Goal: Task Accomplishment & Management: Manage account settings

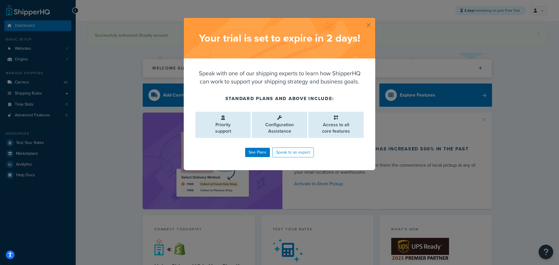
click at [374, 19] on button "button" at bounding box center [374, 18] width 1 height 1
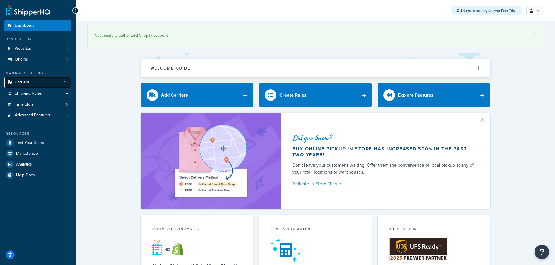
click at [26, 81] on span "Carriers" at bounding box center [22, 82] width 14 height 5
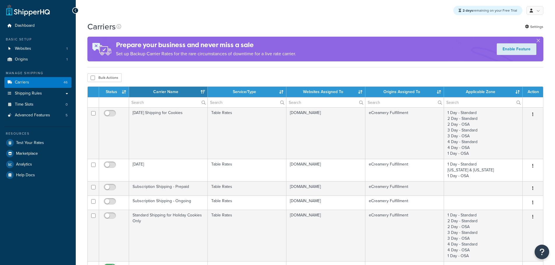
select select "15"
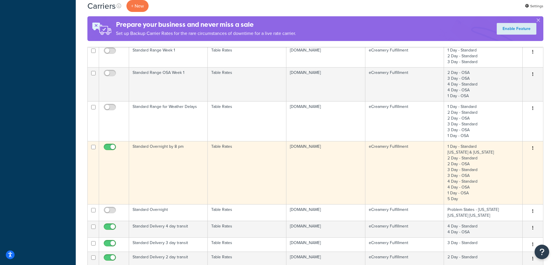
scroll to position [437, 0]
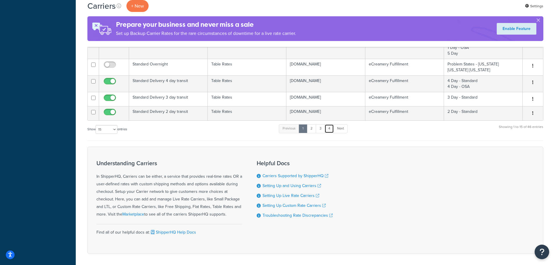
click at [333, 128] on link "4" at bounding box center [328, 128] width 9 height 9
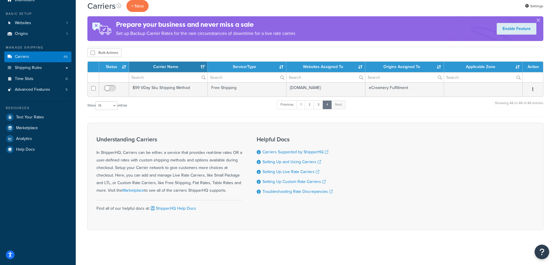
scroll to position [26, 0]
click at [318, 102] on link "3" at bounding box center [318, 104] width 9 height 9
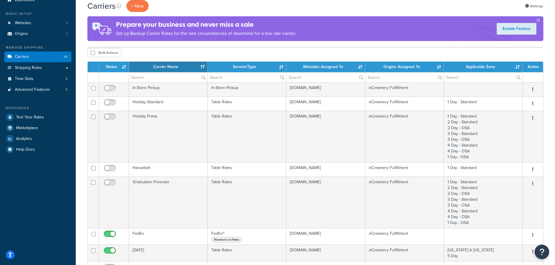
scroll to position [386, 0]
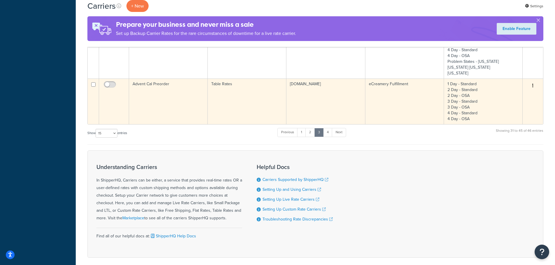
click at [167, 103] on td "Advent Cal Preorder" at bounding box center [168, 102] width 79 height 46
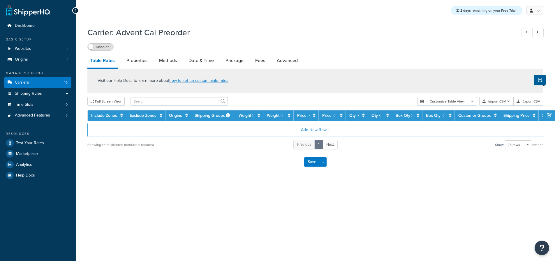
select select "25"
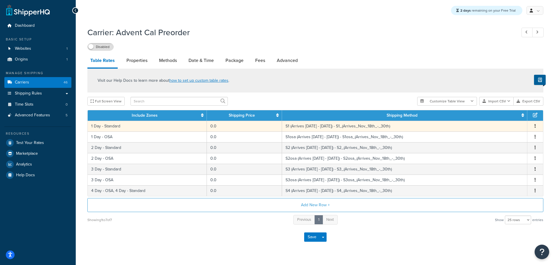
click at [132, 125] on td "1 Day - Standard" at bounding box center [147, 126] width 119 height 11
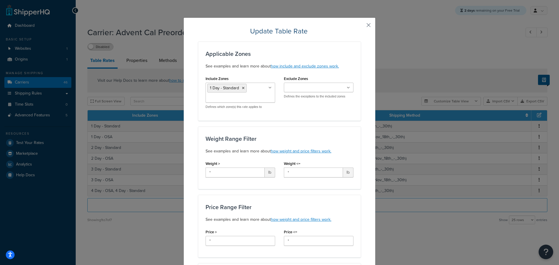
click at [361, 26] on button "button" at bounding box center [359, 26] width 1 height 1
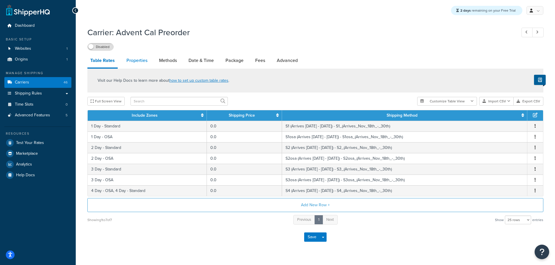
click at [138, 61] on link "Properties" at bounding box center [136, 61] width 27 height 14
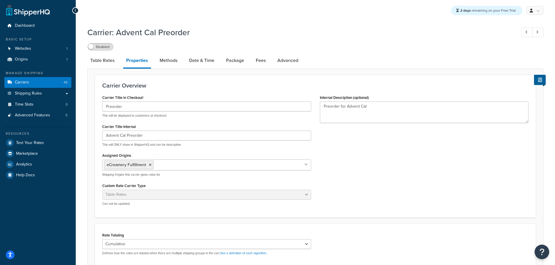
click at [445, 201] on div "Carrier Title in Checkout Preorder This will be displayed to customers at check…" at bounding box center [315, 151] width 435 height 117
drag, startPoint x: 167, startPoint y: 60, endPoint x: 180, endPoint y: 60, distance: 12.8
click at [167, 60] on link "Methods" at bounding box center [169, 61] width 24 height 14
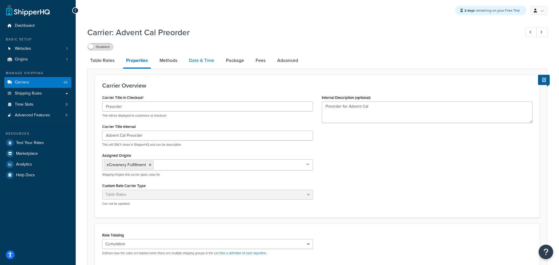
select select "25"
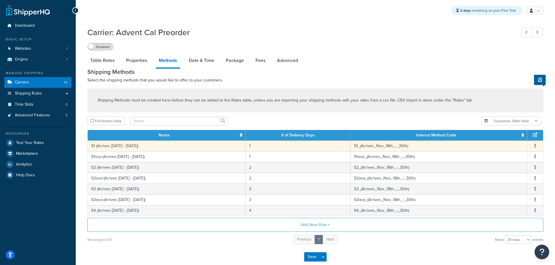
click at [140, 142] on td "S1 (Arrives Nov 10th - 17th)" at bounding box center [167, 146] width 158 height 11
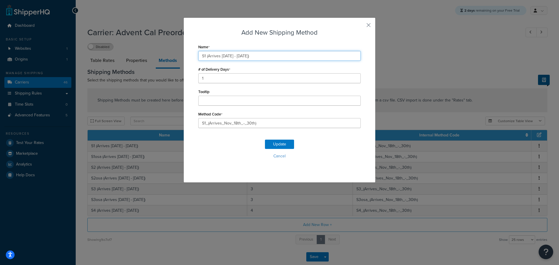
drag, startPoint x: 204, startPoint y: 57, endPoint x: 337, endPoint y: 84, distance: 135.9
click at [337, 84] on div "Name S1 (Arrives Nov 10th - 17th) # of Delivery Days 1 Tooltip Method Code S1_(…" at bounding box center [279, 85] width 162 height 85
paste input "7th - 29"
type input "S1 (Arrives Nov 17th - 29th)"
click at [279, 143] on button "Update" at bounding box center [279, 144] width 29 height 9
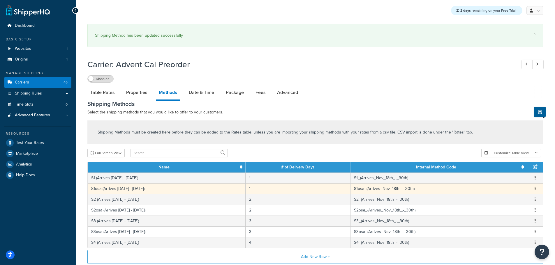
click at [100, 188] on td "S1osa (Arrives Nov 10th - 17th)" at bounding box center [167, 188] width 158 height 11
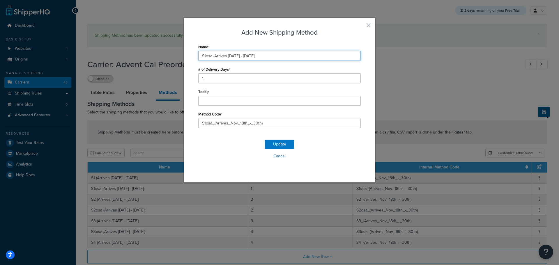
drag, startPoint x: 211, startPoint y: 56, endPoint x: 316, endPoint y: 72, distance: 106.6
click at [316, 71] on div "Name S1osa (Arrives Nov 10th - 17th) # of Delivery Days 1 Tooltip Method Code S…" at bounding box center [279, 85] width 162 height 85
paste input "7th - 29"
type input "S1osa (Arrives [DATE] - [DATE])"
click at [281, 146] on button "Update" at bounding box center [279, 144] width 29 height 9
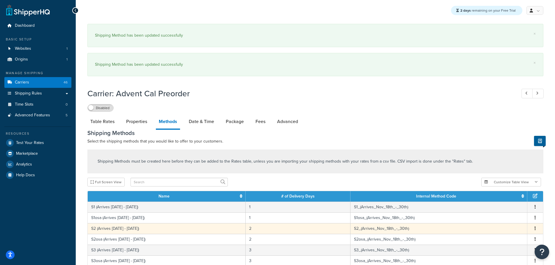
click at [128, 229] on td "S2 (Arrives Nov 10th - 17th)" at bounding box center [167, 228] width 158 height 11
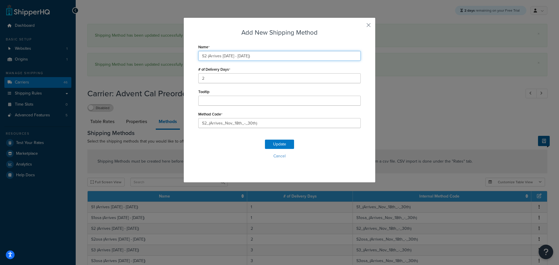
drag, startPoint x: 206, startPoint y: 56, endPoint x: 333, endPoint y: 81, distance: 130.2
click at [333, 75] on div "Name S2 (Arrives Nov 10th - 17th) # of Delivery Days 2 Tooltip Method Code S2_(…" at bounding box center [279, 85] width 162 height 85
paste input "(Arrives Nov 17th - 29th)"
type input "S2 (Arrives Nov 17th - 29th)"
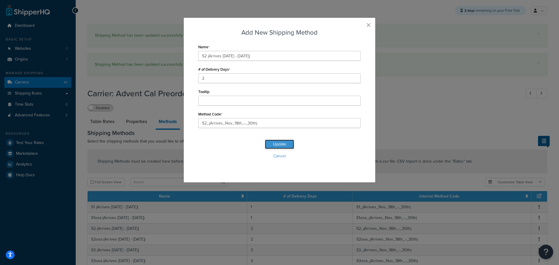
click at [279, 142] on button "Update" at bounding box center [279, 144] width 29 height 9
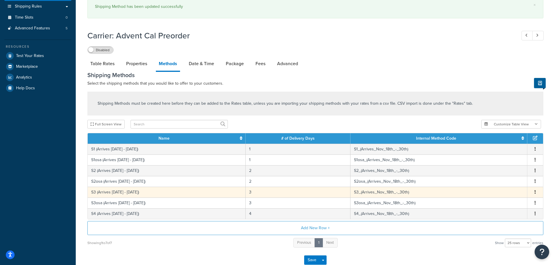
scroll to position [87, 0]
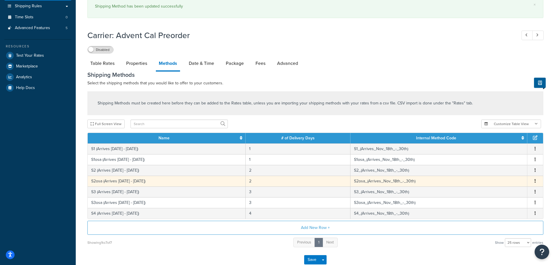
click at [148, 182] on td "S2osa (Arrives Nov 10th - 17th)" at bounding box center [167, 181] width 158 height 11
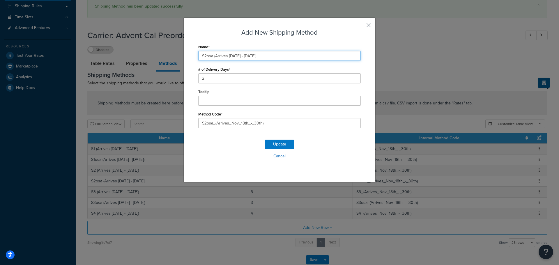
drag, startPoint x: 211, startPoint y: 58, endPoint x: 322, endPoint y: 73, distance: 111.7
click at [321, 71] on div "Name S2osa (Arrives Nov 10th - 17th) # of Delivery Days 2 Tooltip Method Code S…" at bounding box center [279, 85] width 162 height 85
paste input "7th - 29"
type input "S2osa (Arrives Nov 17th - 29th)"
click at [285, 142] on button "Update" at bounding box center [279, 144] width 29 height 9
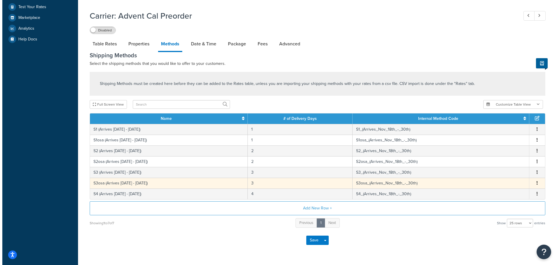
scroll to position [137, 0]
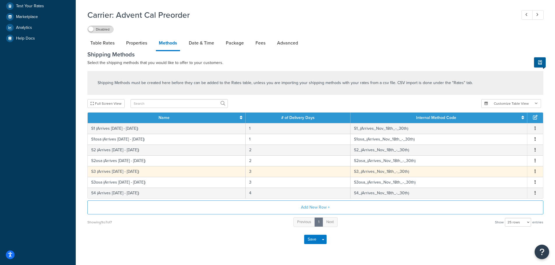
click at [126, 165] on tbody "S1 (Arrives Nov 17th - 29th) 1 S1_(Arrives_Nov_18th_-_30th) Edit Delete S1osa (…" at bounding box center [315, 160] width 455 height 75
click at [127, 172] on td "S3 (Arrives Nov 10th - 17th)" at bounding box center [167, 171] width 158 height 11
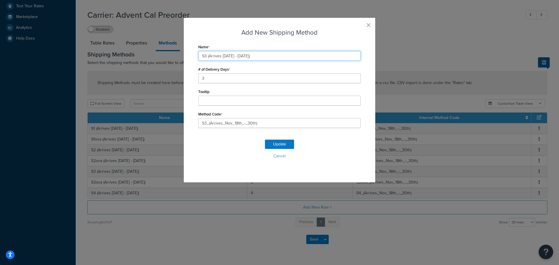
drag, startPoint x: 204, startPoint y: 55, endPoint x: 327, endPoint y: 86, distance: 126.3
click at [330, 73] on div "Name S3 (Arrives Nov 10th - 17th) # of Delivery Days 3 Tooltip Method Code S3_(…" at bounding box center [279, 85] width 162 height 85
paste input "7th - 29"
type input "S3 (Arrives Nov 17th - 29th)"
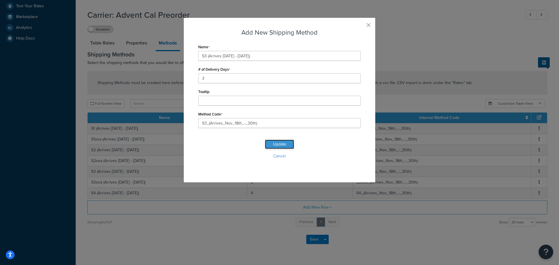
click at [281, 140] on button "Update" at bounding box center [279, 144] width 29 height 9
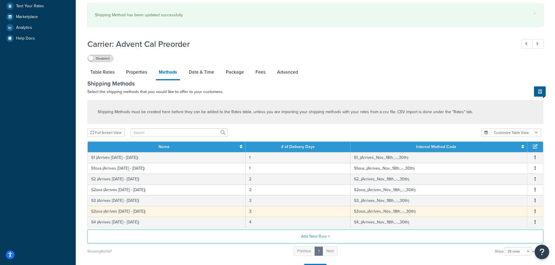
click at [114, 214] on td "S3osa (Arrives Nov 10th - 17th)" at bounding box center [167, 211] width 158 height 11
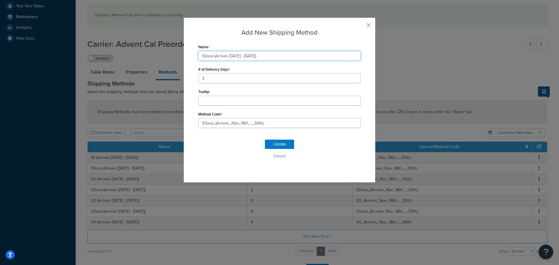
drag, startPoint x: 212, startPoint y: 56, endPoint x: 349, endPoint y: 73, distance: 138.7
click at [349, 73] on div "Name S3osa (Arrives Nov 10th - 17th) # of Delivery Days 3 Tooltip Method Code S…" at bounding box center [279, 85] width 162 height 85
paste input "(Arrives Nov 17th - 29th)"
type input "S3osa (Arrives Nov 17th - 29th)"
click at [282, 146] on button "Update" at bounding box center [279, 144] width 29 height 9
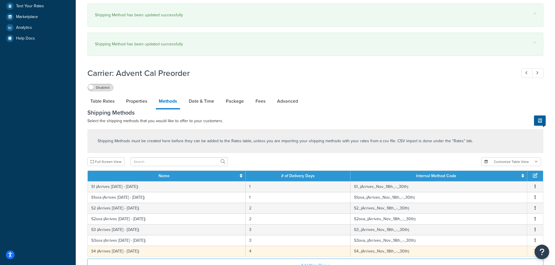
click at [130, 246] on td "S4 (Arrives Nov 10th - 17th)" at bounding box center [167, 251] width 158 height 11
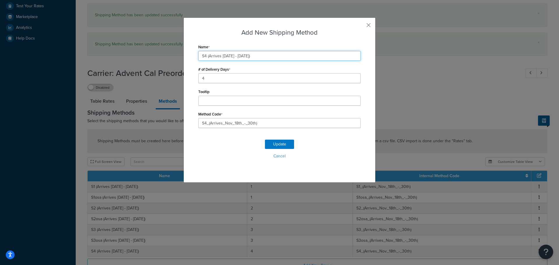
drag, startPoint x: 215, startPoint y: 56, endPoint x: 347, endPoint y: 78, distance: 134.6
click at [346, 76] on div "Name S4 (Arrives Nov 10th - 17th) # of Delivery Days 4 Tooltip Method Code S4_(…" at bounding box center [279, 85] width 162 height 85
paste input "7th - 29"
type input "S4 (Arrives [DATE] - [DATE])"
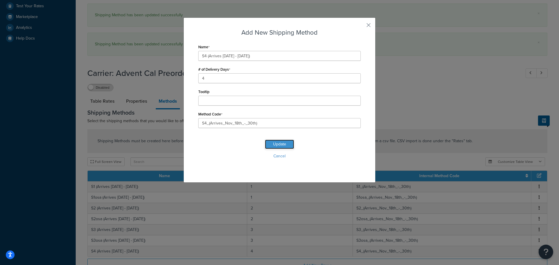
click at [281, 140] on button "Update" at bounding box center [279, 144] width 29 height 9
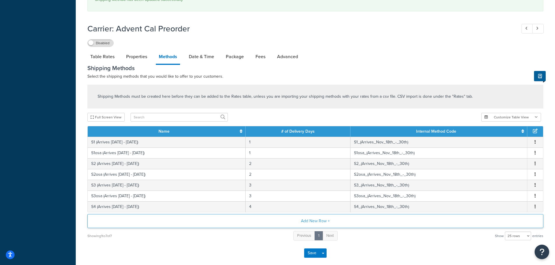
scroll to position [211, 0]
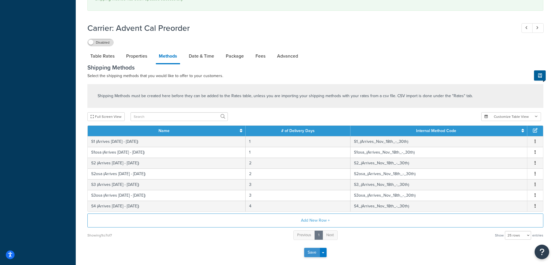
click at [310, 248] on button "Save" at bounding box center [312, 252] width 16 height 9
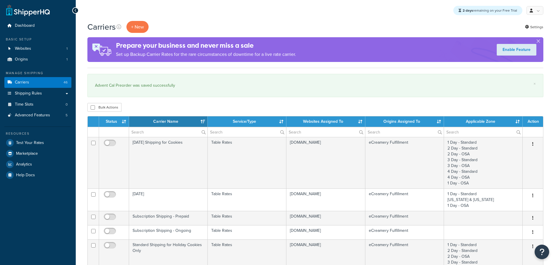
select select "15"
click at [53, 97] on link "Shipping Rules" at bounding box center [37, 93] width 67 height 11
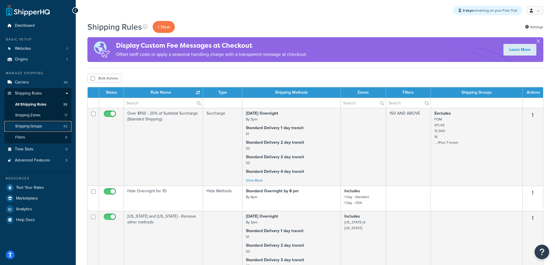
click at [33, 125] on span "Shipping Groups" at bounding box center [28, 126] width 27 height 5
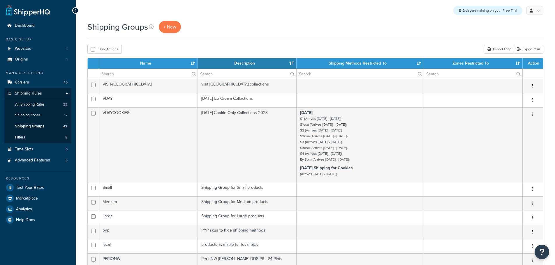
select select "15"
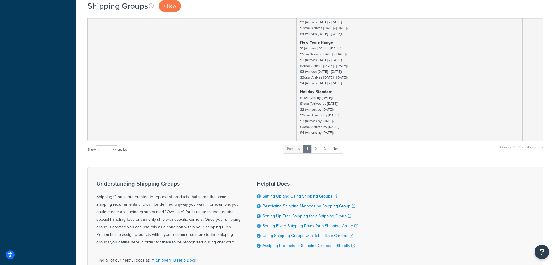
scroll to position [658, 0]
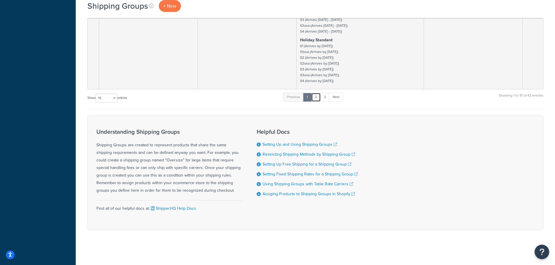
click at [316, 100] on link "2" at bounding box center [316, 97] width 10 height 9
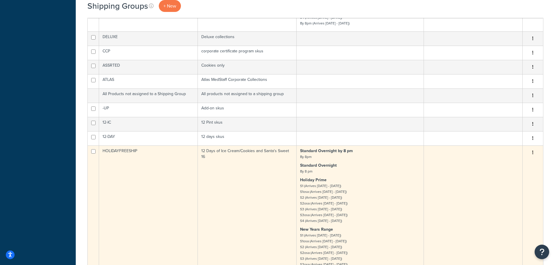
scroll to position [813, 0]
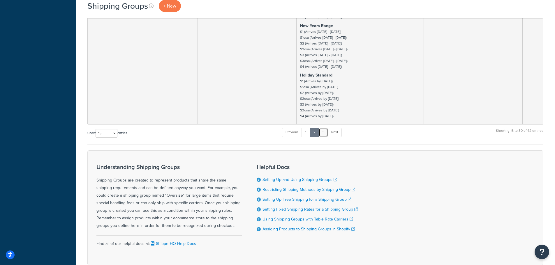
click at [326, 134] on link "3" at bounding box center [323, 132] width 9 height 9
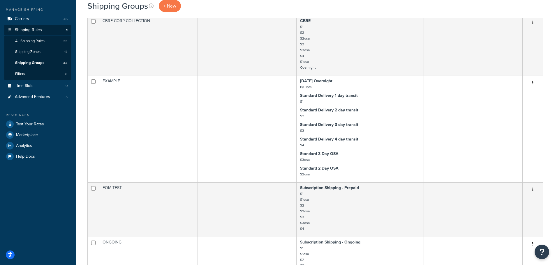
scroll to position [0, 0]
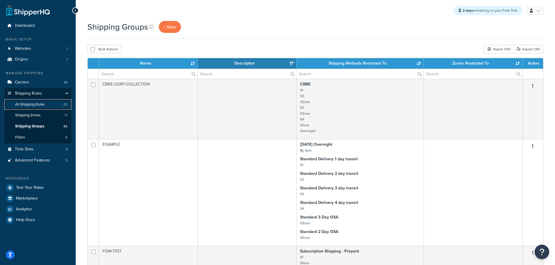
click at [40, 108] on link "All Shipping Rules 33" at bounding box center [37, 104] width 67 height 11
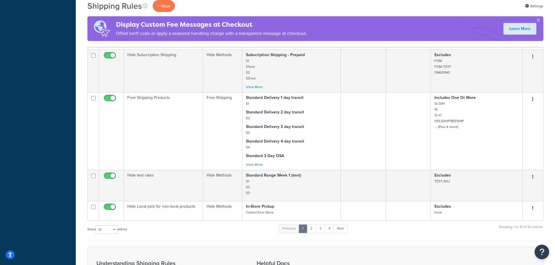
scroll to position [524, 0]
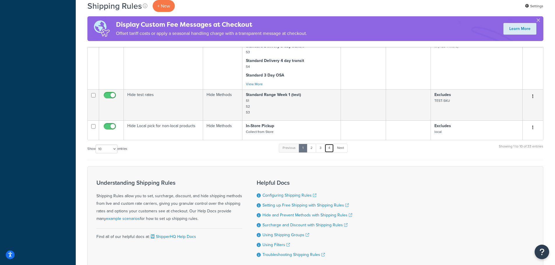
click at [328, 147] on link "4" at bounding box center [328, 148] width 9 height 9
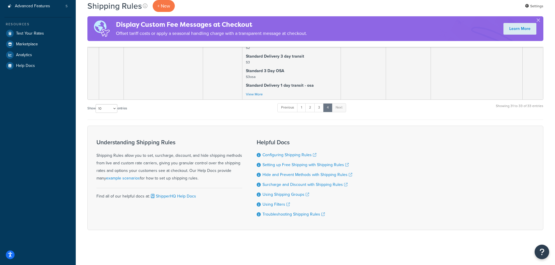
scroll to position [9, 0]
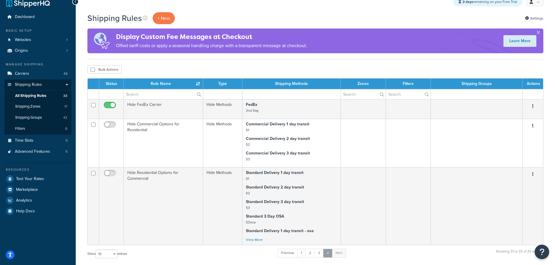
click at [324, 252] on link "4" at bounding box center [327, 253] width 9 height 9
click at [322, 253] on link "3" at bounding box center [318, 253] width 9 height 9
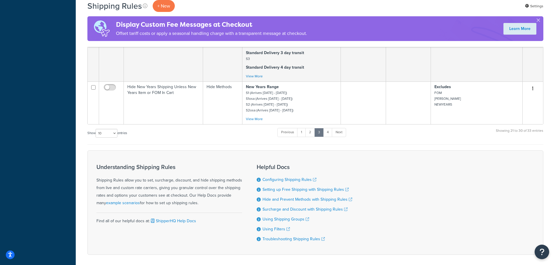
click at [419, 132] on div "Show 10 15 25 50 100 1000 entries Previous 1 2 3 4 Next Showing 21 to 30 of 33 …" at bounding box center [315, 136] width 456 height 17
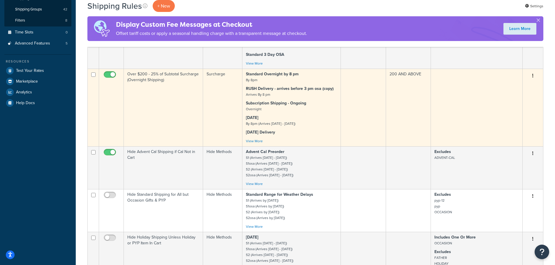
scroll to position [109, 0]
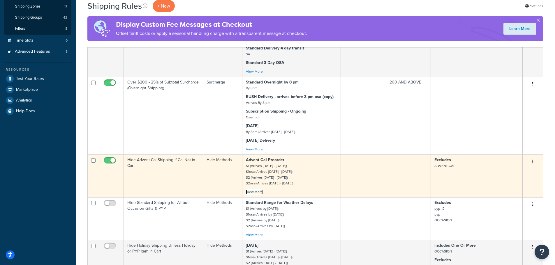
click at [261, 192] on link "View More" at bounding box center [254, 192] width 17 height 5
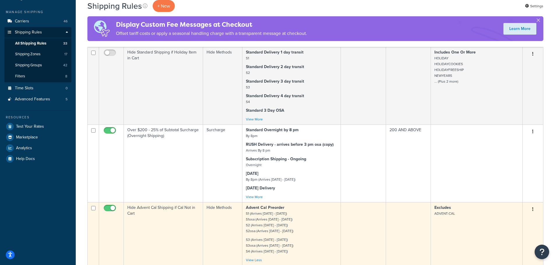
scroll to position [0, 0]
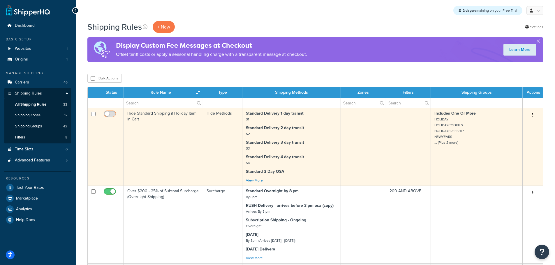
click at [109, 113] on input "checkbox" at bounding box center [111, 115] width 16 height 7
checkbox input "true"
click at [407, 166] on td at bounding box center [408, 147] width 45 height 78
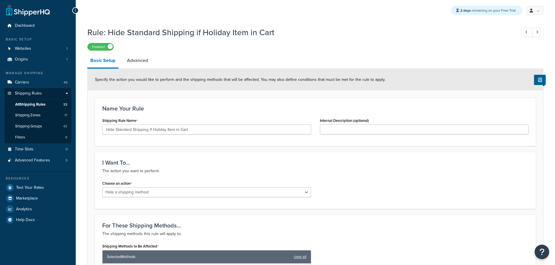
select select "HIDE"
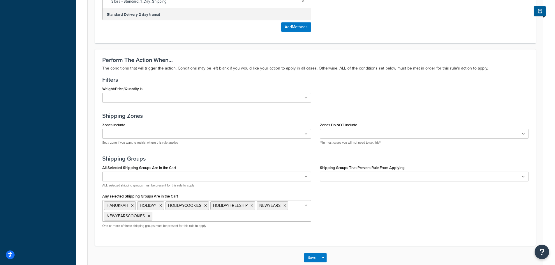
scroll to position [379, 0]
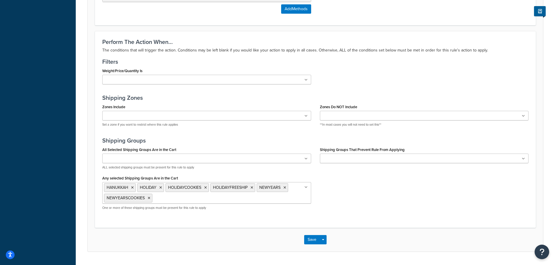
click at [254, 201] on ul "[DEMOGRAPHIC_DATA] HOLIDAY HOLIDAYCOOKIES HOLIDAYFREESHIP NEWYEARS [DEMOGRAPHIC…" at bounding box center [206, 193] width 209 height 22
type input "ad"
click at [411, 225] on div "Perform The Action When... The conditions that will trigger the action. Conditi…" at bounding box center [315, 129] width 441 height 197
click at [307, 239] on button "Save" at bounding box center [312, 239] width 16 height 9
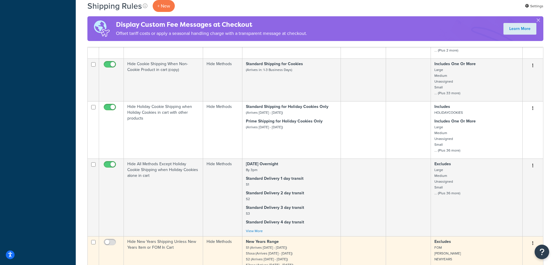
scroll to position [495, 0]
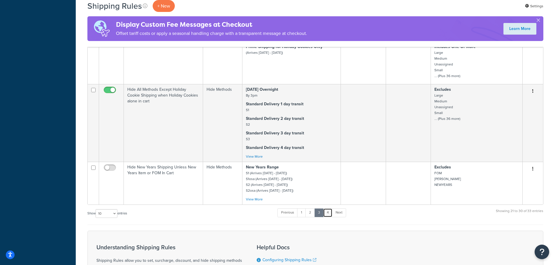
click at [328, 214] on link "4" at bounding box center [327, 213] width 9 height 9
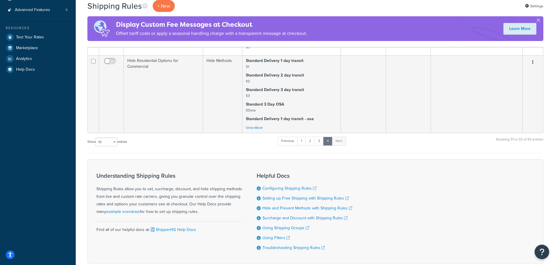
scroll to position [68, 0]
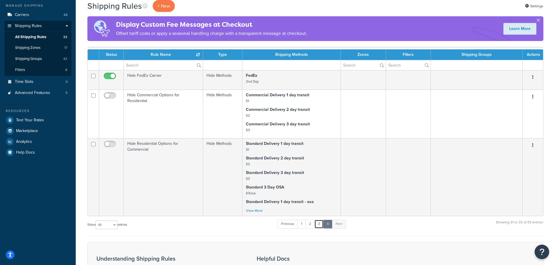
click at [322, 224] on link "3" at bounding box center [318, 224] width 9 height 9
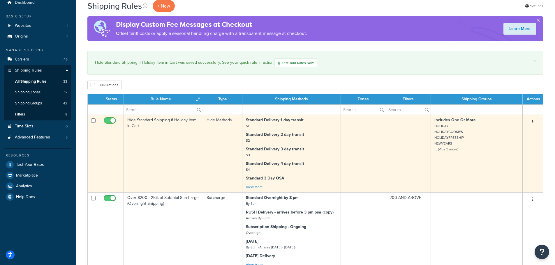
scroll to position [0, 0]
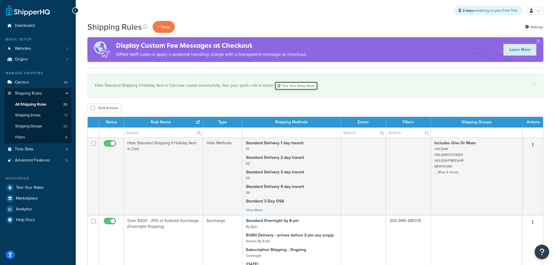
click at [299, 85] on link "Test Your Rates Now!" at bounding box center [295, 86] width 43 height 9
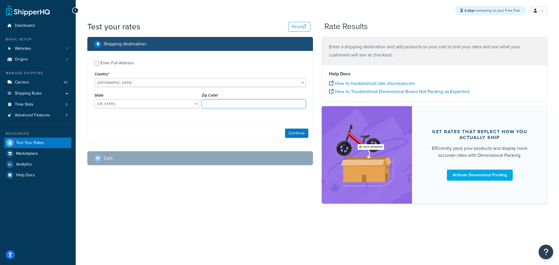
click at [229, 107] on input "Zip Code*" at bounding box center [254, 104] width 104 height 9
type input "2"
type input "32724"
click at [299, 133] on button "Continue" at bounding box center [296, 133] width 23 height 9
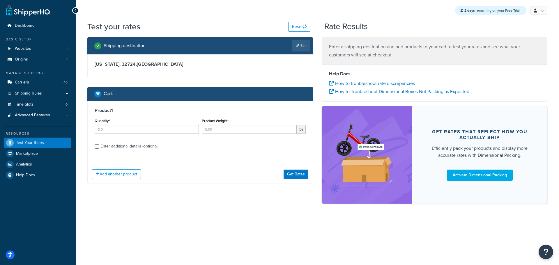
click at [141, 148] on div "Enter additional details (optional)" at bounding box center [129, 146] width 58 height 8
click at [99, 148] on input "Enter additional details (optional)" at bounding box center [97, 146] width 4 height 4
checkbox input "true"
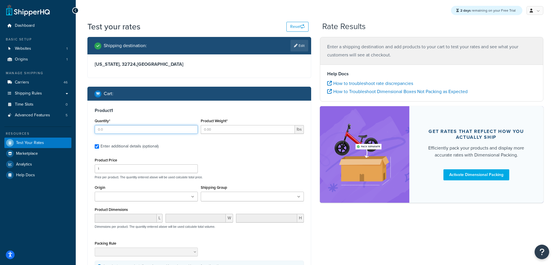
drag, startPoint x: 146, startPoint y: 129, endPoint x: 229, endPoint y: 132, distance: 82.2
click at [147, 129] on input "Quantity*" at bounding box center [146, 129] width 103 height 9
type input "1"
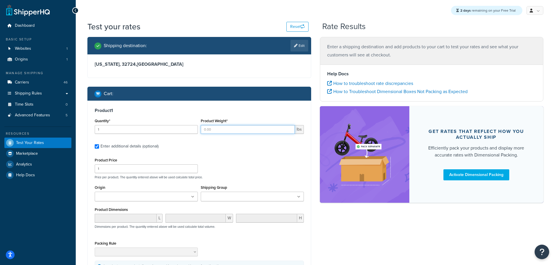
click at [234, 130] on input "Product Weight*" at bounding box center [248, 129] width 94 height 9
type input "1"
click at [98, 146] on input "Enter additional details (optional)" at bounding box center [97, 146] width 4 height 4
checkbox input "false"
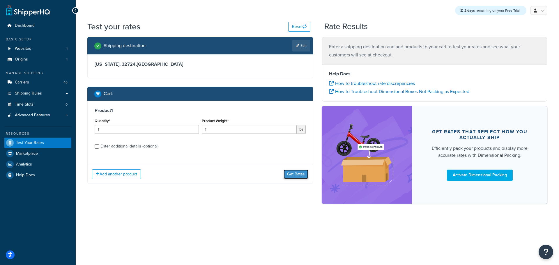
click at [290, 172] on button "Get Rates" at bounding box center [296, 174] width 25 height 9
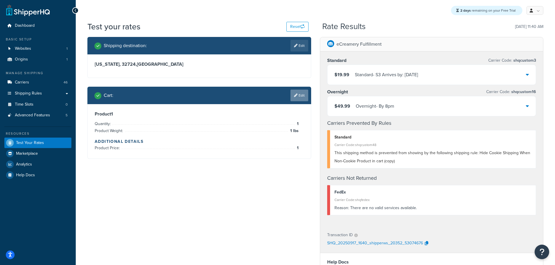
click at [301, 95] on link "Edit" at bounding box center [299, 96] width 18 height 12
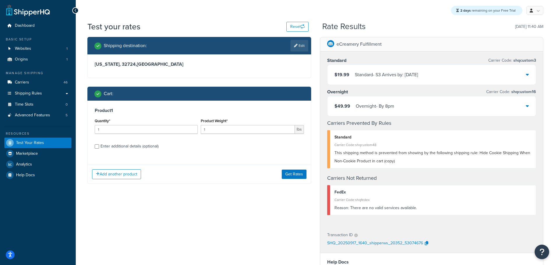
click at [152, 146] on div "Enter additional details (optional)" at bounding box center [129, 146] width 58 height 8
click at [99, 146] on input "Enter additional details (optional)" at bounding box center [97, 146] width 4 height 4
checkbox input "true"
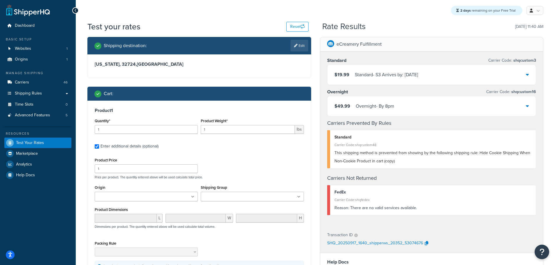
click at [215, 196] on input "Shipping Group" at bounding box center [228, 197] width 52 height 6
type input "ad"
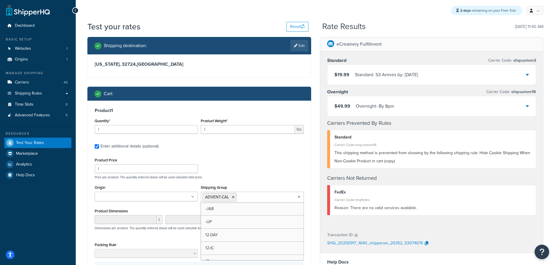
drag, startPoint x: 226, startPoint y: 208, endPoint x: 251, endPoint y: 177, distance: 39.7
click at [257, 169] on div "Product Price 1 Price per product. The quantity entered above will be used calc…" at bounding box center [199, 167] width 212 height 23
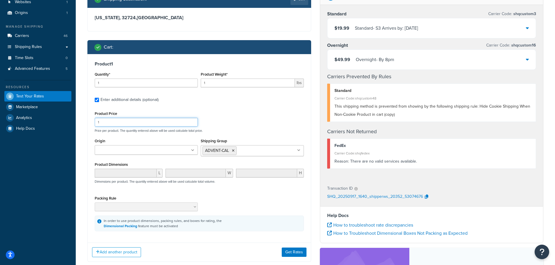
scroll to position [87, 0]
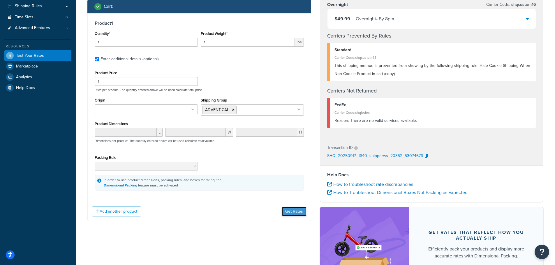
click at [290, 210] on button "Get Rates" at bounding box center [294, 211] width 25 height 9
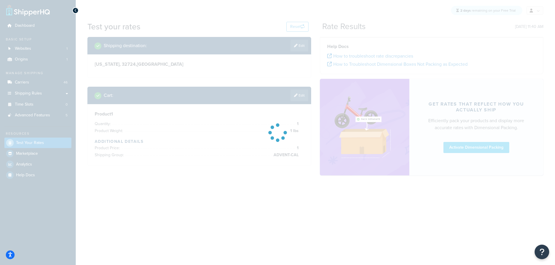
scroll to position [0, 0]
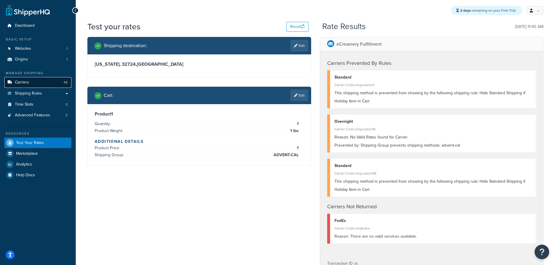
click at [29, 78] on link "Carriers 46" at bounding box center [37, 82] width 67 height 11
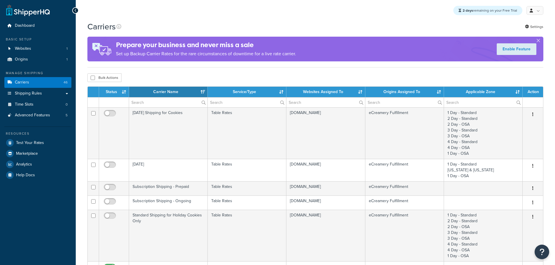
select select "15"
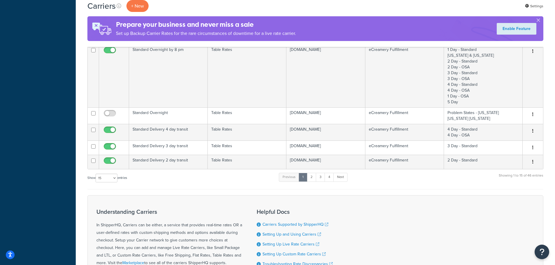
scroll to position [461, 0]
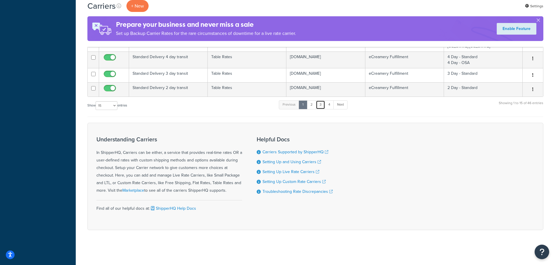
click at [321, 106] on link "3" at bounding box center [320, 104] width 9 height 9
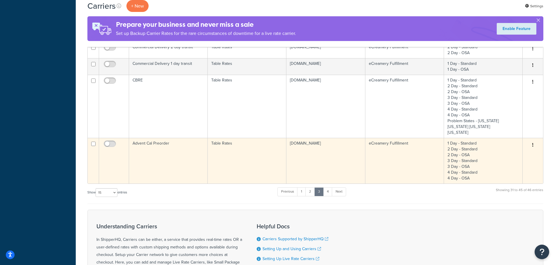
scroll to position [327, 0]
click at [105, 143] on input "checkbox" at bounding box center [111, 145] width 16 height 7
checkbox input "true"
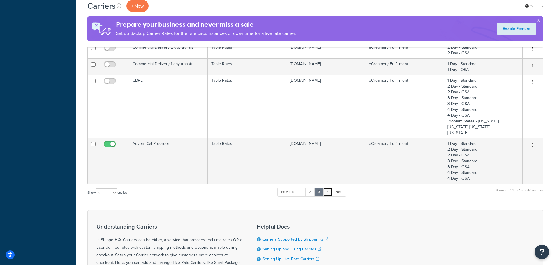
click at [328, 194] on link "4" at bounding box center [327, 192] width 9 height 9
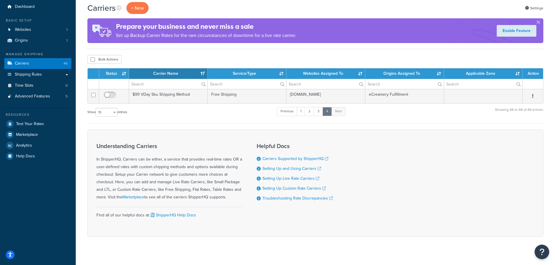
scroll to position [0, 0]
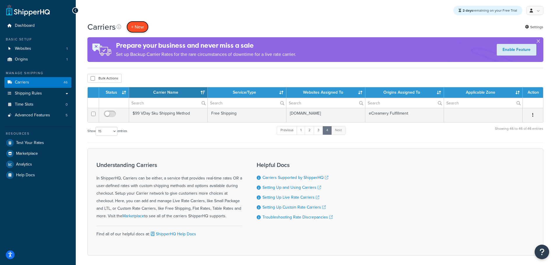
click at [140, 29] on button "+ New" at bounding box center [137, 27] width 22 height 12
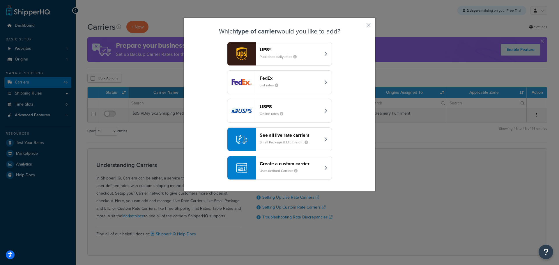
click at [422, 178] on div "Which type of carrier would you like to add? UPS® Published daily rates FedEx L…" at bounding box center [279, 132] width 559 height 265
click at [29, 98] on div "Which type of carrier would you like to add? UPS® Published daily rates FedEx L…" at bounding box center [279, 132] width 559 height 265
click at [39, 94] on div "Which type of carrier would you like to add? UPS® Published daily rates FedEx L…" at bounding box center [279, 132] width 559 height 265
click at [43, 92] on div "Which type of carrier would you like to add? UPS® Published daily rates FedEx L…" at bounding box center [279, 132] width 559 height 265
click at [361, 26] on button "button" at bounding box center [359, 26] width 1 height 1
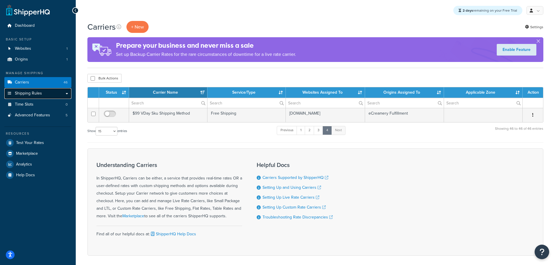
click at [40, 92] on span "Shipping Rules" at bounding box center [28, 93] width 27 height 5
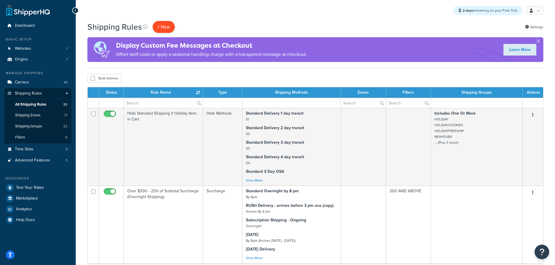
click at [164, 29] on p "+ New" at bounding box center [164, 27] width 22 height 12
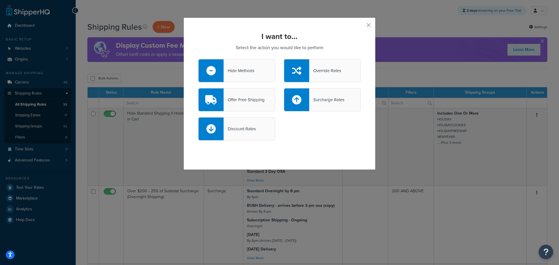
click at [233, 69] on div "Hide Methods" at bounding box center [239, 71] width 31 height 8
click at [0, 0] on input "Hide Methods" at bounding box center [0, 0] width 0 height 0
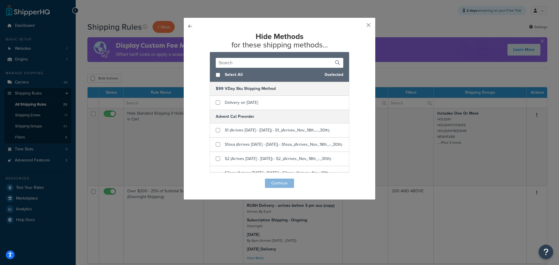
click at [361, 27] on button "button" at bounding box center [359, 26] width 1 height 1
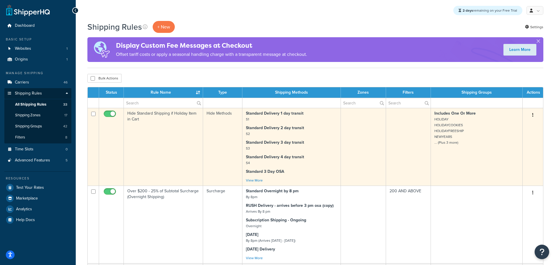
scroll to position [146, 0]
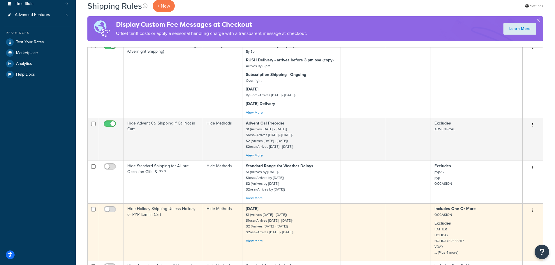
click at [172, 219] on td "Hide Holiday Shipping Unless Holiday or PYP Item In Cart" at bounding box center [163, 232] width 79 height 57
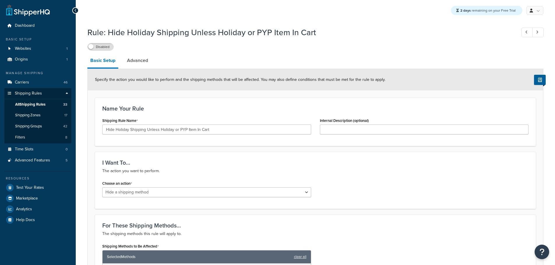
select select "HIDE"
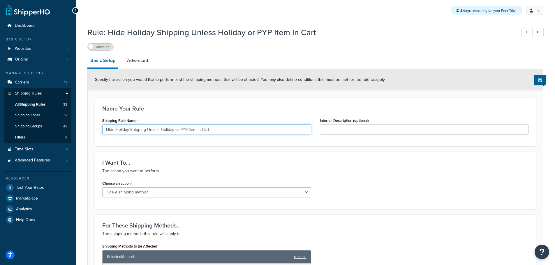
drag, startPoint x: 174, startPoint y: 130, endPoint x: 276, endPoint y: 142, distance: 103.2
click at [276, 142] on div "Name Your Rule Shipping Rule Name Hide Holiday Shipping Unless Holiday or PYP I…" at bounding box center [315, 122] width 441 height 48
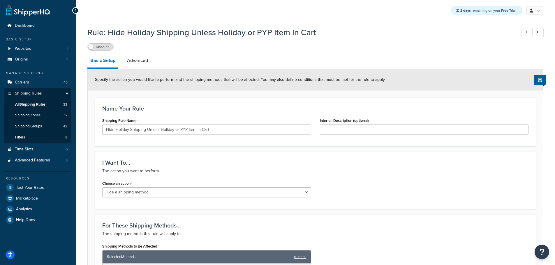
click at [73, 10] on div at bounding box center [75, 10] width 6 height 6
click at [74, 11] on icon at bounding box center [75, 10] width 3 height 4
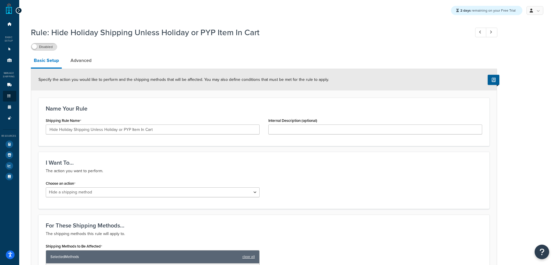
click at [20, 11] on icon at bounding box center [18, 10] width 3 height 4
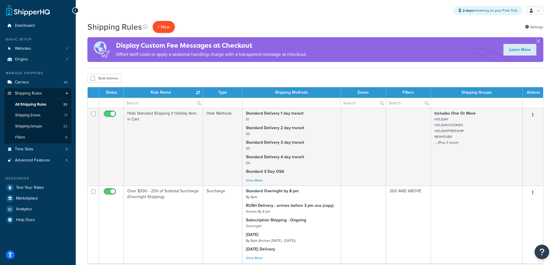
click at [165, 24] on p "+ New" at bounding box center [164, 27] width 22 height 12
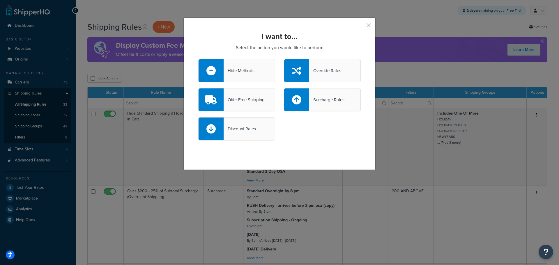
click at [248, 76] on div "Hide Methods" at bounding box center [236, 70] width 77 height 23
click at [0, 0] on input "Hide Methods" at bounding box center [0, 0] width 0 height 0
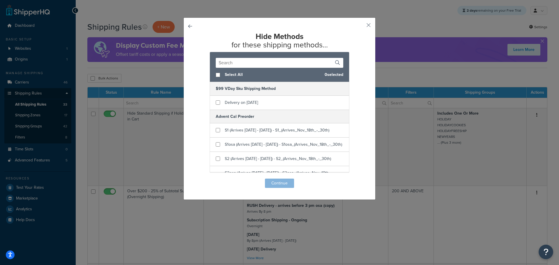
click at [245, 62] on input "text" at bounding box center [280, 63] width 128 height 10
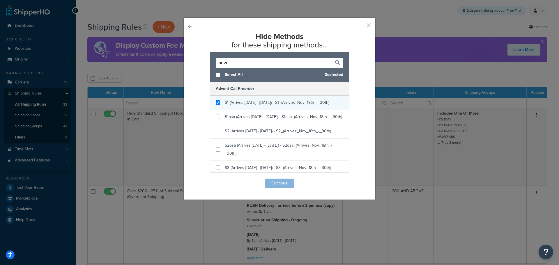
type input "adve"
checkbox input "true"
click at [246, 105] on span "S1 (Arrives Nov 17th - 29th) - S1_(Arrives_Nov_18th_-_30th)" at bounding box center [277, 103] width 105 height 6
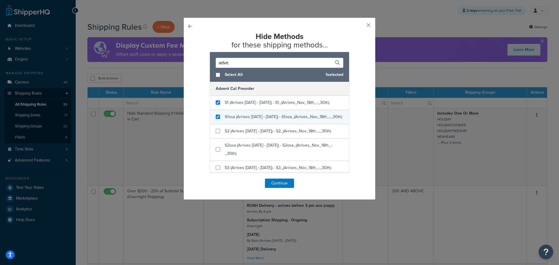
checkbox input "true"
click at [248, 118] on span "S1osa (Arrives [DATE] - [DATE]) - S1osa_(Arrives_Nov_18th_-_30th)" at bounding box center [283, 117] width 117 height 6
click at [218, 73] on div "Select All 2 selected" at bounding box center [279, 75] width 139 height 14
checkbox input "true"
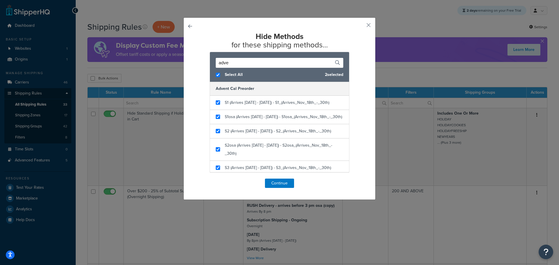
checkbox input "true"
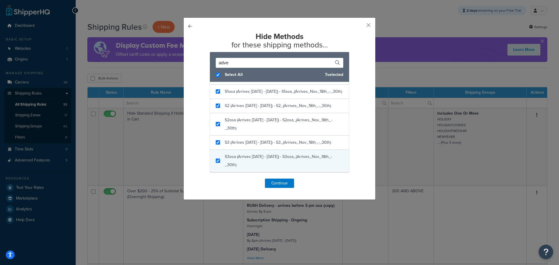
scroll to position [47, 0]
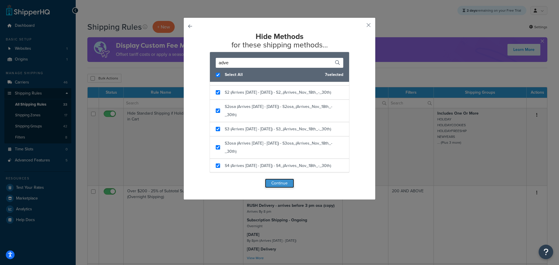
click at [281, 183] on button "Continue" at bounding box center [279, 183] width 29 height 9
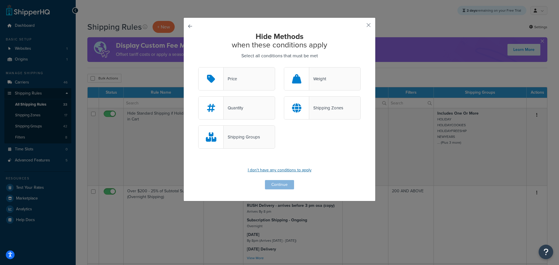
click at [273, 169] on p "I don't have any conditions to apply" at bounding box center [279, 170] width 162 height 8
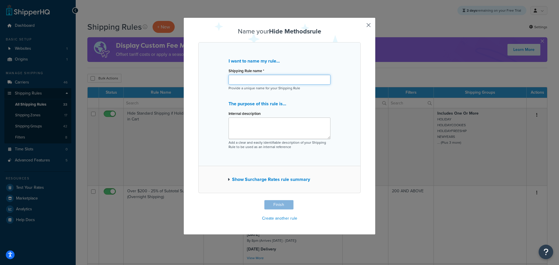
click at [251, 81] on input "Shipping Rule name *" at bounding box center [280, 80] width 102 height 10
paste input "Hide Advent Cal Shipping if Anything Else in Cart"
type input "Hide Advent Cal Shipping if Anything Else in Cart"
click at [277, 203] on button "Finish" at bounding box center [278, 204] width 29 height 9
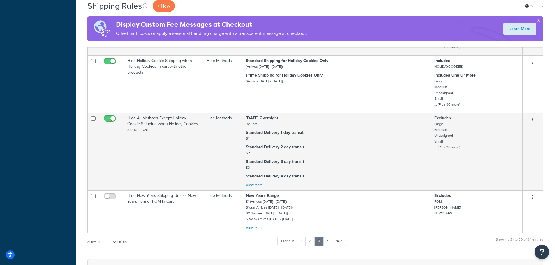
scroll to position [570, 0]
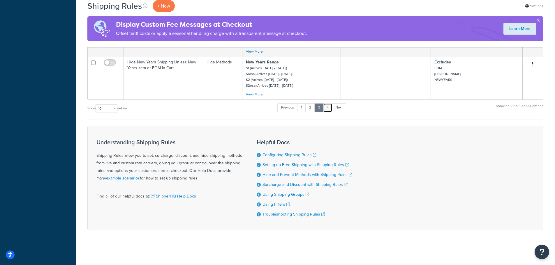
click at [329, 106] on link "4" at bounding box center [327, 107] width 9 height 9
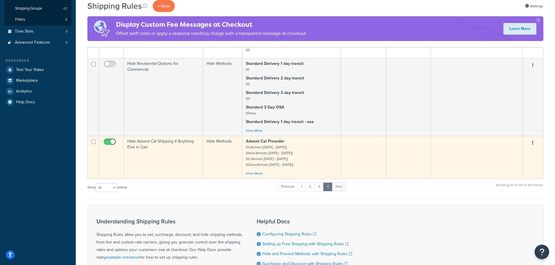
scroll to position [110, 0]
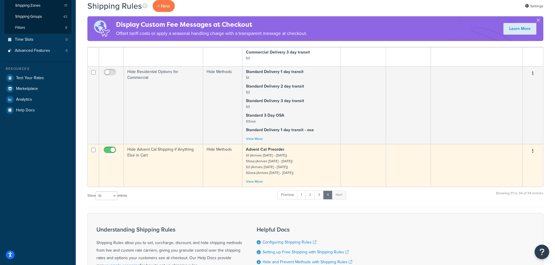
click at [166, 168] on td "Hide Advent Cal Shipping if Anything Else in Cart" at bounding box center [163, 165] width 79 height 43
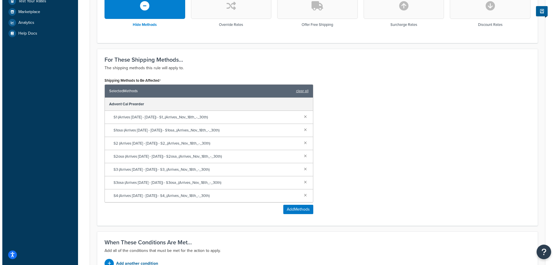
scroll to position [250, 0]
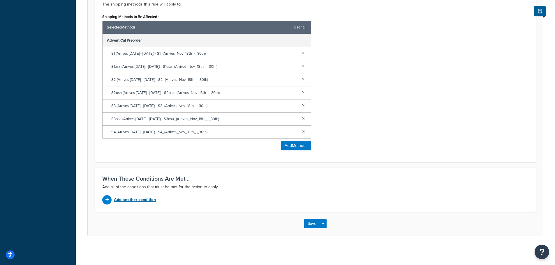
click at [133, 199] on p "Add another condition" at bounding box center [135, 200] width 42 height 8
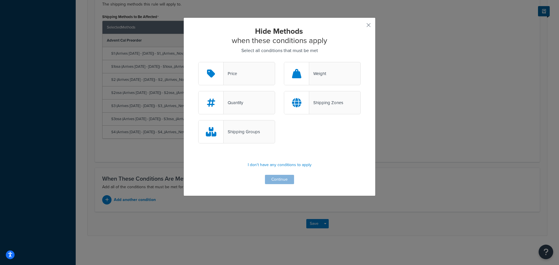
click at [252, 138] on div "Shipping Groups" at bounding box center [236, 131] width 77 height 23
click at [0, 0] on input "Shipping Groups" at bounding box center [0, 0] width 0 height 0
click at [268, 177] on button "Continue" at bounding box center [279, 179] width 29 height 9
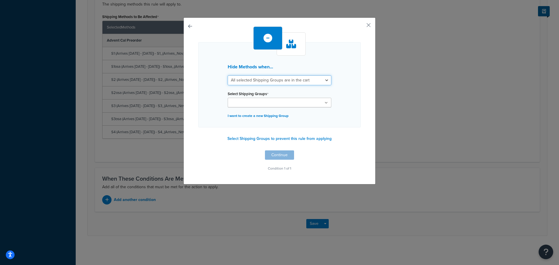
click at [257, 84] on select "All selected Shipping Groups are in the cart Any selected Shipping Groups are i…" at bounding box center [280, 80] width 104 height 10
select select "any"
click at [228, 75] on select "All selected Shipping Groups are in the cart Any selected Shipping Groups are i…" at bounding box center [280, 80] width 104 height 10
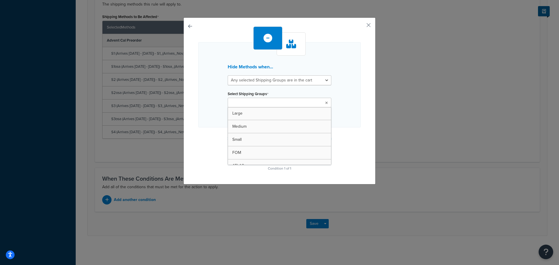
click at [245, 106] on input "Select Shipping Groups" at bounding box center [255, 103] width 52 height 6
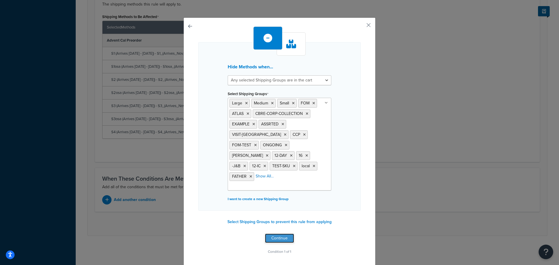
click at [280, 259] on div "Hide Methods when... All selected Shipping Groups are in the cart Any selected …" at bounding box center [279, 132] width 559 height 265
click at [273, 234] on button "Continue" at bounding box center [279, 238] width 29 height 9
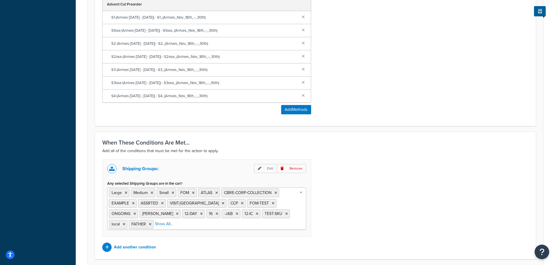
scroll to position [334, 0]
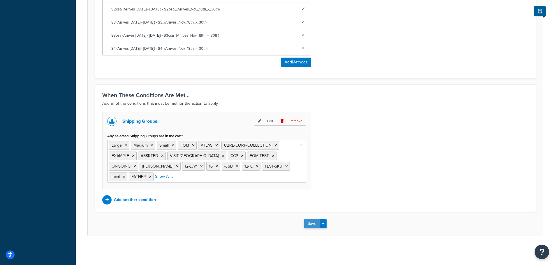
click at [308, 224] on button "Save" at bounding box center [312, 223] width 16 height 9
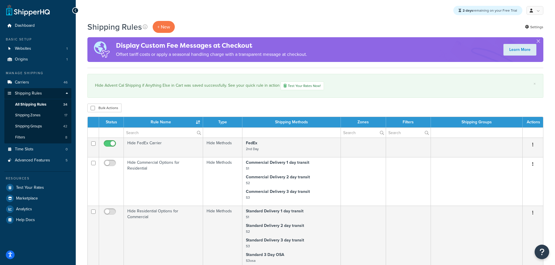
drag, startPoint x: 3, startPoint y: 264, endPoint x: 2, endPoint y: 279, distance: 15.4
drag, startPoint x: 2, startPoint y: 279, endPoint x: 293, endPoint y: 98, distance: 342.0
click at [293, 98] on div "Shipping Rules + New Settings Display Custom Fee Messages at Checkout Offset ta…" at bounding box center [315, 249] width 479 height 457
drag, startPoint x: 296, startPoint y: 88, endPoint x: 290, endPoint y: 101, distance: 15.0
click at [296, 88] on link "Test Your Rates Now!" at bounding box center [301, 86] width 43 height 9
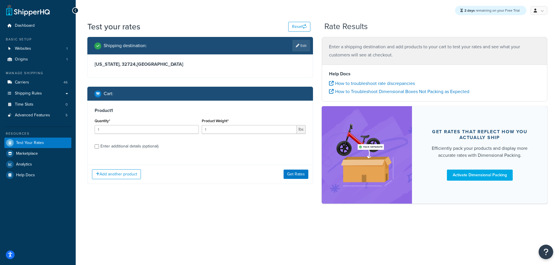
click at [149, 147] on div "Enter additional details (optional)" at bounding box center [129, 146] width 58 height 8
click at [99, 147] on input "Enter additional details (optional)" at bounding box center [97, 146] width 4 height 4
checkbox input "true"
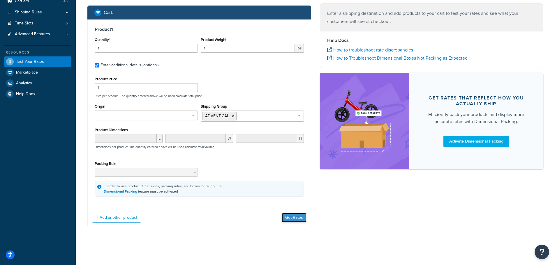
click at [294, 221] on button "Get Rates" at bounding box center [294, 217] width 25 height 9
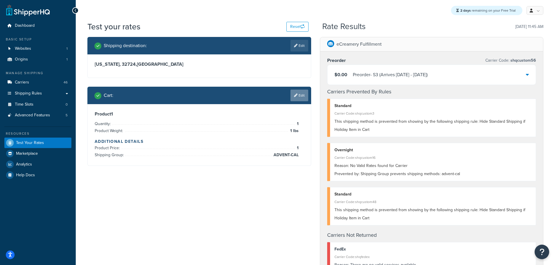
click at [298, 98] on link "Edit" at bounding box center [299, 96] width 18 height 12
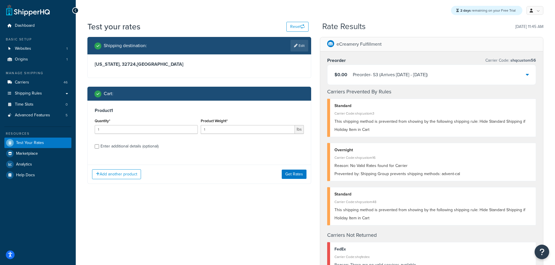
click at [149, 147] on div "Enter additional details (optional)" at bounding box center [129, 146] width 58 height 8
click at [99, 147] on input "Enter additional details (optional)" at bounding box center [97, 146] width 4 height 4
checkbox input "true"
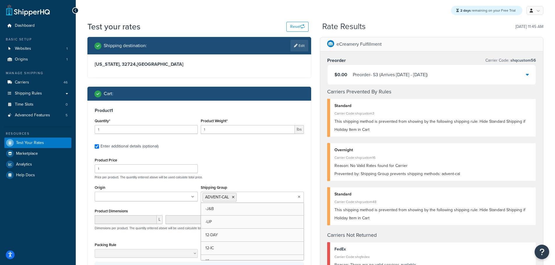
click at [253, 200] on input "Shipping Group" at bounding box center [264, 197] width 52 height 6
type input "e"
drag, startPoint x: 238, startPoint y: 228, endPoint x: 243, endPoint y: 221, distance: 8.6
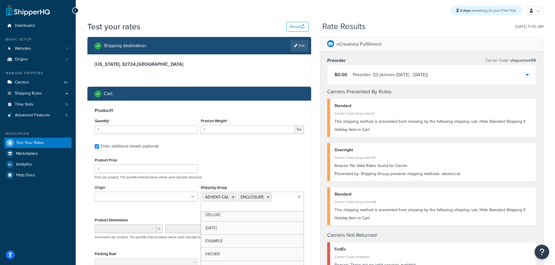
click at [276, 154] on div "Product 1 Quantity* 1 Product Weight* 1 lbs Enter additional details (optional)…" at bounding box center [199, 197] width 223 height 193
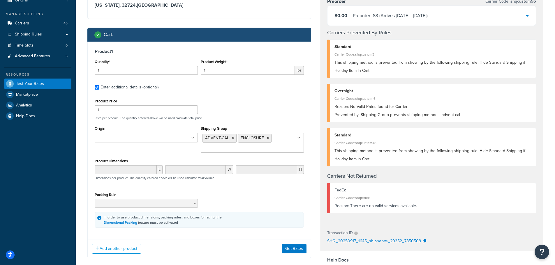
scroll to position [116, 0]
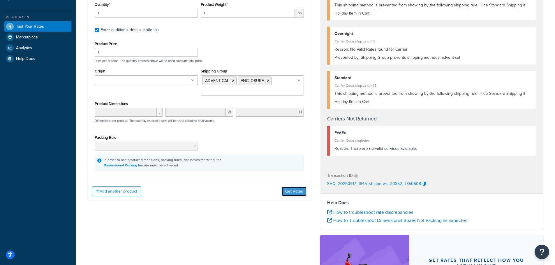
click at [294, 192] on button "Get Rates" at bounding box center [294, 191] width 25 height 9
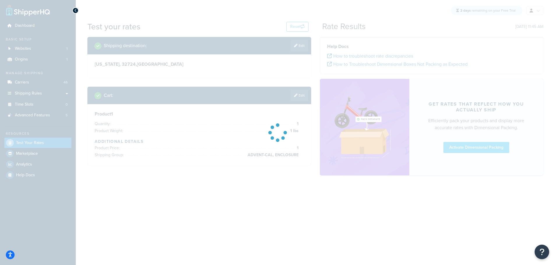
scroll to position [0, 0]
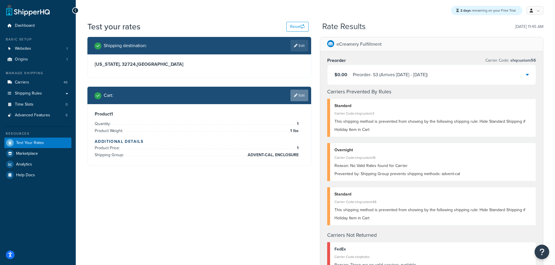
click at [303, 95] on link "Edit" at bounding box center [299, 96] width 18 height 12
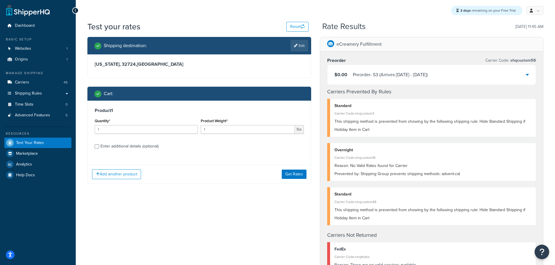
click at [137, 143] on div "Enter additional details (optional)" at bounding box center [129, 146] width 58 height 8
click at [99, 144] on input "Enter additional details (optional)" at bounding box center [97, 146] width 4 height 4
checkbox input "true"
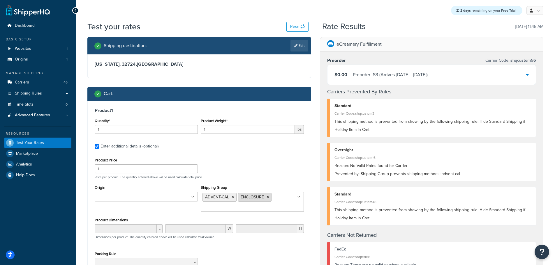
click at [268, 197] on icon at bounding box center [268, 197] width 3 height 3
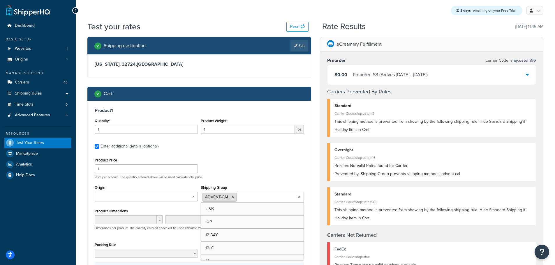
click at [234, 198] on icon at bounding box center [233, 197] width 3 height 3
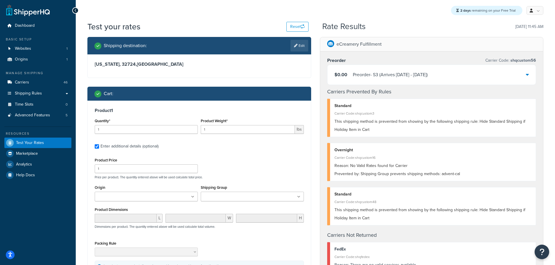
click at [245, 186] on div "Shipping Group -J&B -UP 12-DAY 12-IC 16 ADVENT-CAL ASSRTED ATLAS CBRE-CORP-COLL…" at bounding box center [252, 193] width 103 height 18
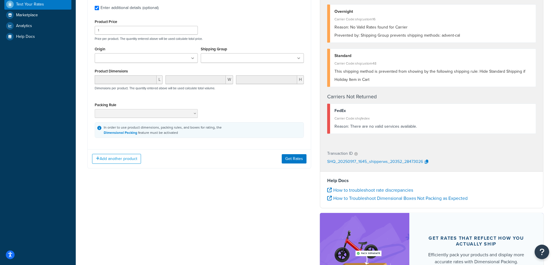
scroll to position [146, 0]
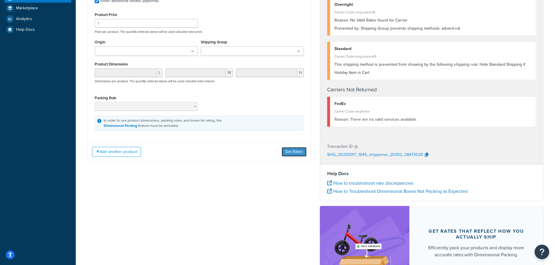
click at [290, 149] on button "Get Rates" at bounding box center [294, 151] width 25 height 9
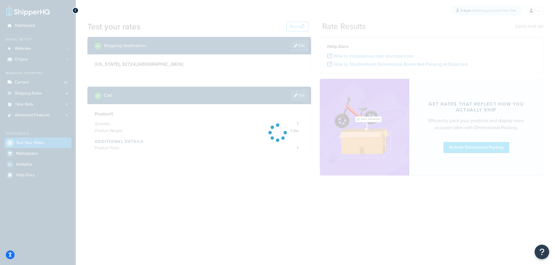
scroll to position [0, 0]
